Goal: Unclear: Browse casually

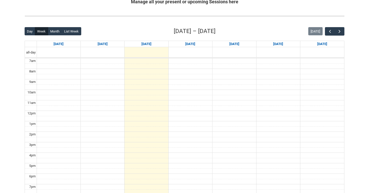
scroll to position [112, 0]
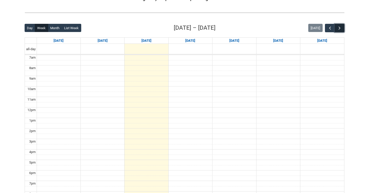
click at [338, 26] on span "button" at bounding box center [339, 28] width 5 height 5
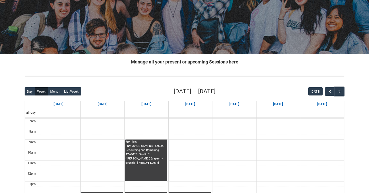
scroll to position [50, 0]
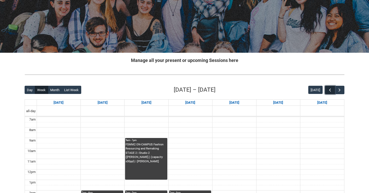
click at [329, 90] on span "button" at bounding box center [329, 90] width 5 height 5
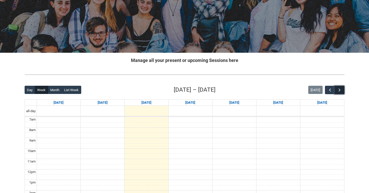
click at [339, 90] on span "button" at bounding box center [339, 90] width 5 height 5
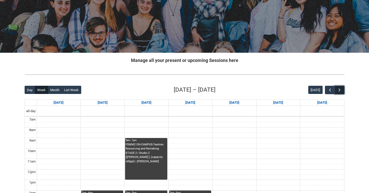
click at [339, 90] on span "button" at bounding box center [339, 90] width 5 height 5
click at [329, 90] on span "button" at bounding box center [329, 90] width 5 height 5
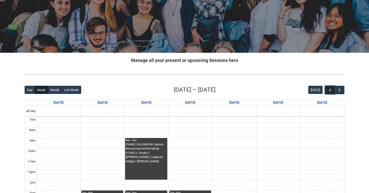
click at [329, 90] on span "button" at bounding box center [329, 90] width 5 height 5
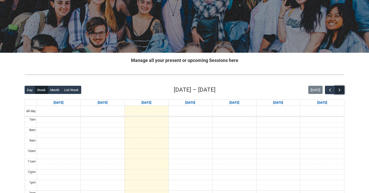
click at [340, 91] on span "button" at bounding box center [339, 90] width 5 height 5
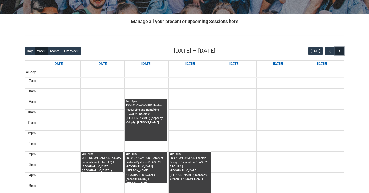
scroll to position [139, 0]
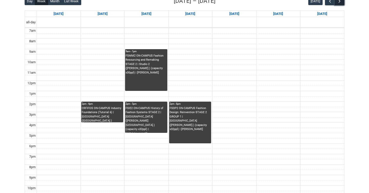
click at [338, 3] on span "button" at bounding box center [339, 1] width 5 height 5
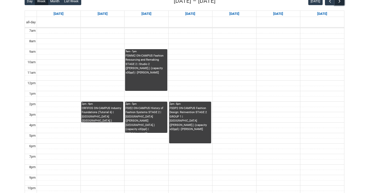
click at [338, 3] on span "button" at bounding box center [339, 1] width 5 height 5
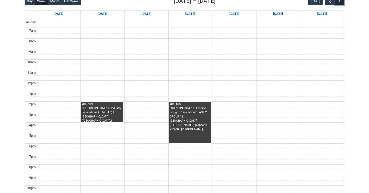
click at [338, 3] on span "button" at bounding box center [339, 1] width 5 height 5
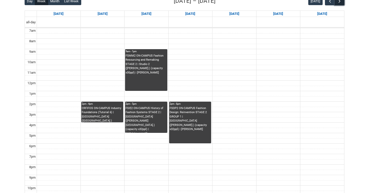
click at [338, 3] on span "button" at bounding box center [339, 1] width 5 height 5
click at [329, 1] on span "button" at bounding box center [329, 1] width 5 height 5
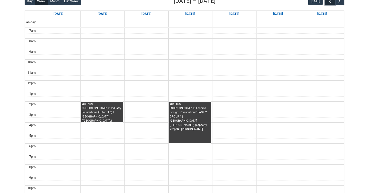
click at [329, 1] on span "button" at bounding box center [329, 1] width 5 height 5
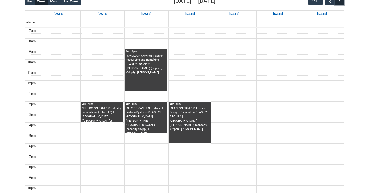
click at [339, 2] on span "button" at bounding box center [339, 1] width 5 height 5
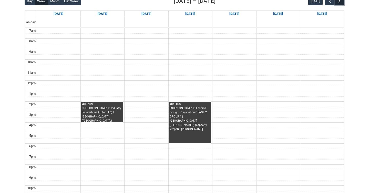
click at [339, 2] on span "button" at bounding box center [339, 1] width 5 height 5
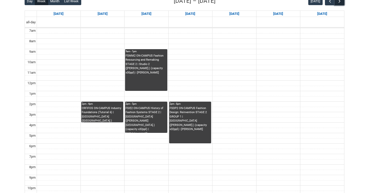
click at [339, 2] on span "button" at bounding box center [339, 1] width 5 height 5
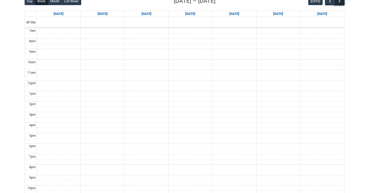
click at [339, 2] on span "button" at bounding box center [339, 1] width 5 height 5
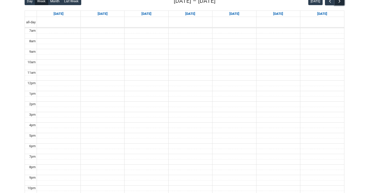
click at [339, 2] on span "button" at bounding box center [339, 1] width 5 height 5
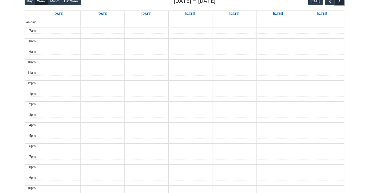
click at [339, 2] on span "button" at bounding box center [339, 1] width 5 height 5
click at [332, 2] on button "button" at bounding box center [330, 1] width 10 height 8
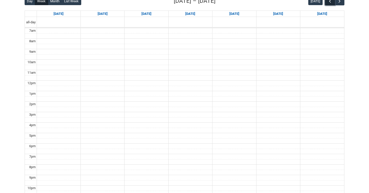
click at [332, 2] on button "button" at bounding box center [330, 1] width 10 height 8
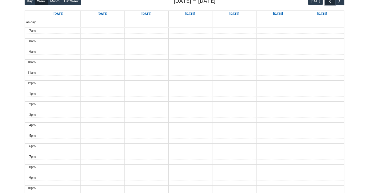
click at [332, 2] on button "button" at bounding box center [330, 1] width 10 height 8
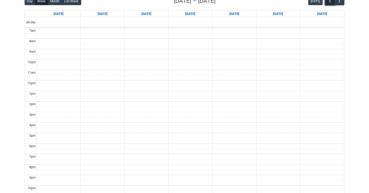
click at [332, 2] on button "button" at bounding box center [330, 1] width 10 height 8
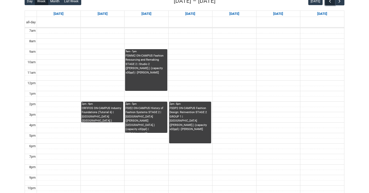
click at [332, 2] on button "button" at bounding box center [330, 1] width 10 height 8
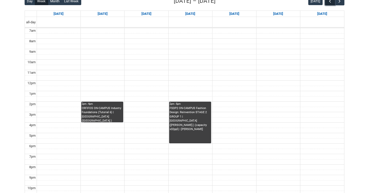
click at [332, 2] on button "button" at bounding box center [330, 1] width 10 height 8
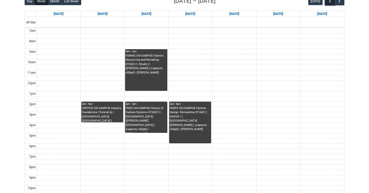
click at [332, 2] on button "button" at bounding box center [330, 1] width 10 height 8
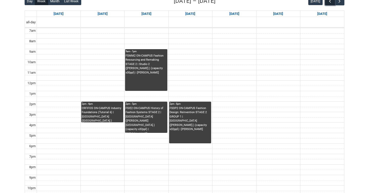
click at [332, 2] on button "button" at bounding box center [330, 1] width 10 height 8
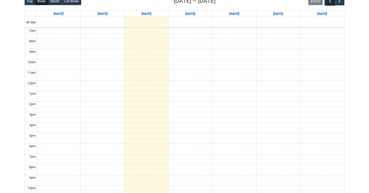
click at [332, 2] on button "button" at bounding box center [330, 1] width 10 height 8
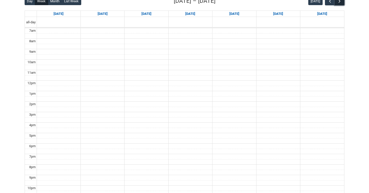
click at [339, 2] on span "button" at bounding box center [339, 1] width 5 height 5
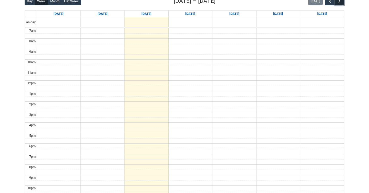
click at [339, 2] on span "button" at bounding box center [339, 1] width 5 height 5
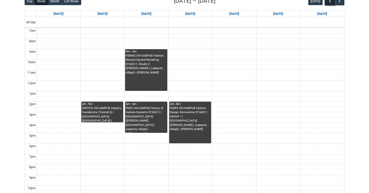
click at [331, 2] on span "button" at bounding box center [329, 1] width 5 height 5
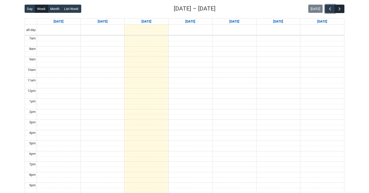
scroll to position [123, 0]
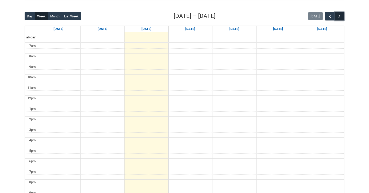
click at [341, 16] on span "button" at bounding box center [339, 16] width 5 height 5
